Goal: Browse casually: Explore the website without a specific task or goal

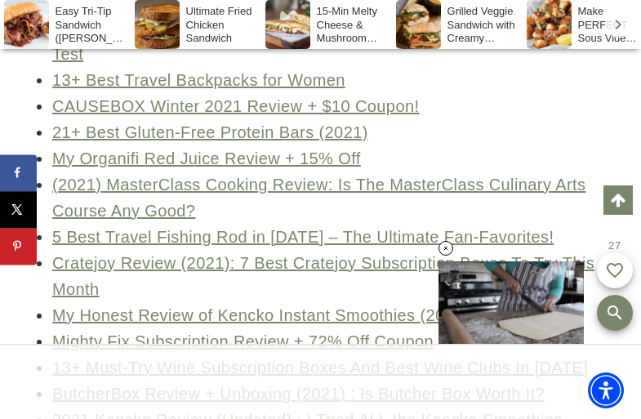
scroll to position [22031, 0]
